Goal: Task Accomplishment & Management: Complete application form

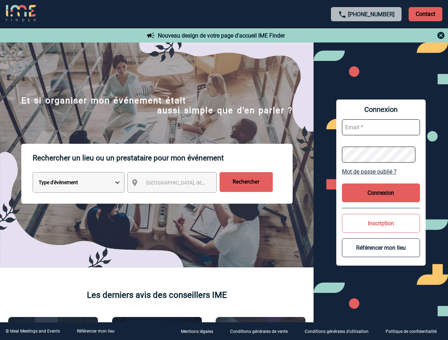
click at [224, 170] on p "Rechercher un lieu ou un prestataire pour mon événement" at bounding box center [163, 158] width 260 height 28
click at [425, 14] on p "Contact" at bounding box center [425, 14] width 34 height 14
click at [366, 35] on div at bounding box center [367, 35] width 158 height 9
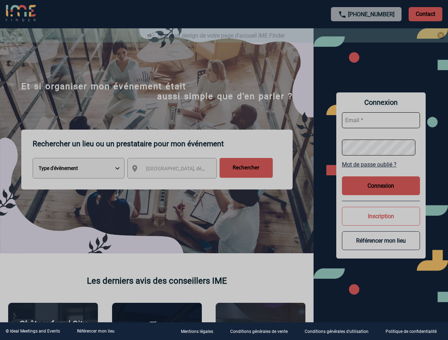
click at [178, 184] on div at bounding box center [224, 170] width 448 height 340
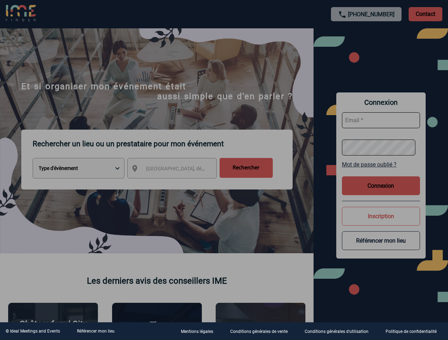
click at [381, 172] on div at bounding box center [224, 170] width 448 height 340
click at [381, 193] on div at bounding box center [224, 170] width 448 height 340
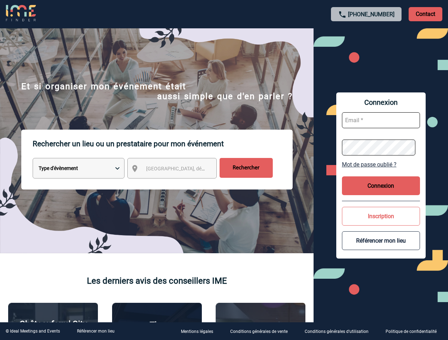
click at [381, 223] on button "Inscription" at bounding box center [381, 216] width 78 height 19
click at [381, 248] on button "Référencer mon lieu" at bounding box center [381, 241] width 78 height 19
click at [95, 332] on link "Référencer mon lieu" at bounding box center [96, 331] width 38 height 5
